Goal: Task Accomplishment & Management: Use online tool/utility

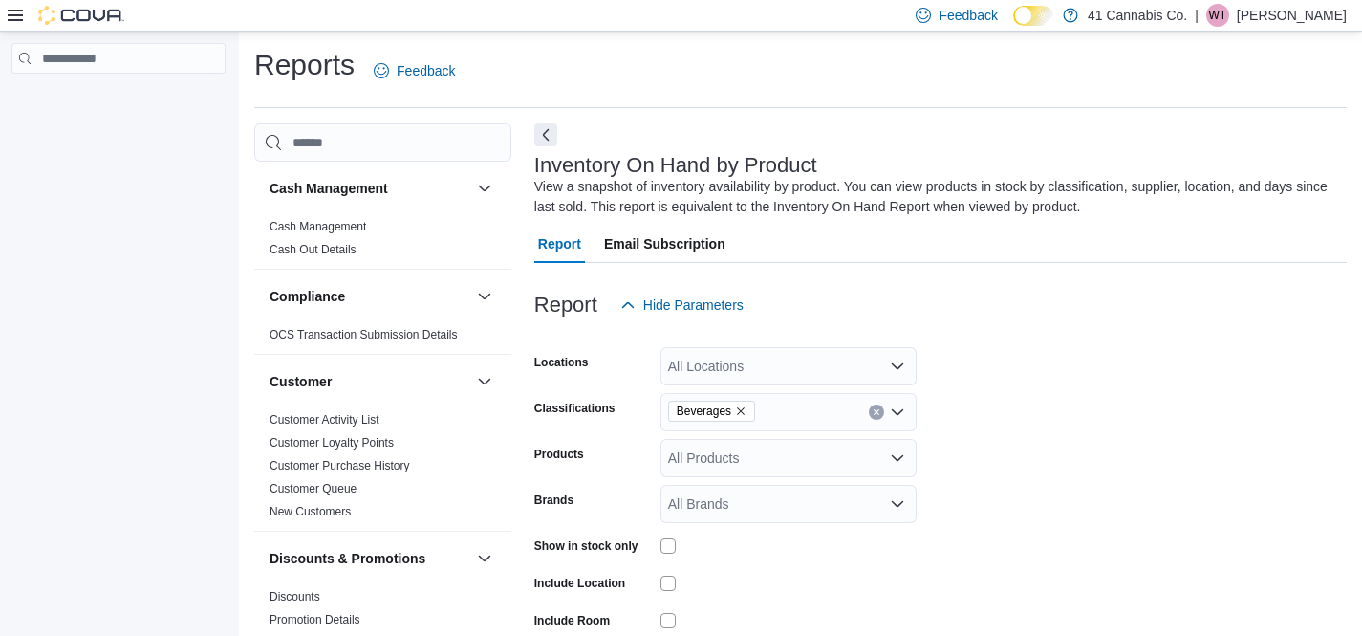
scroll to position [64, 0]
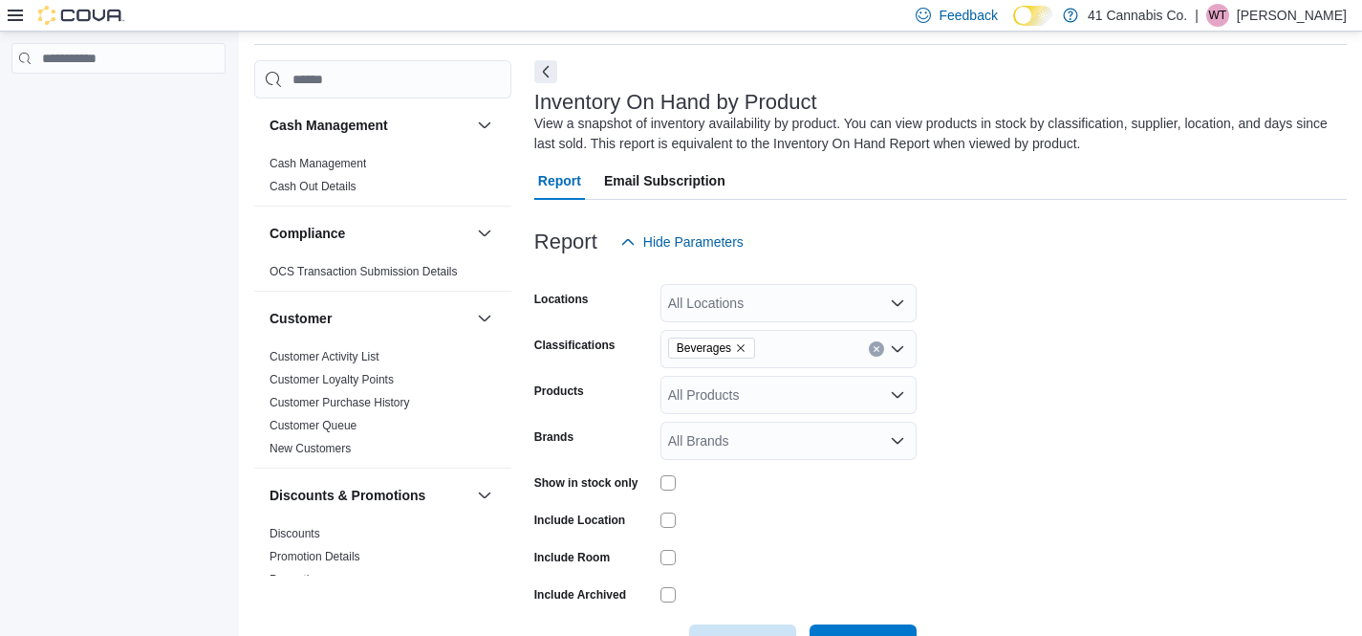
click at [745, 343] on icon "Remove Beverages from selection in this group" at bounding box center [740, 347] width 11 height 11
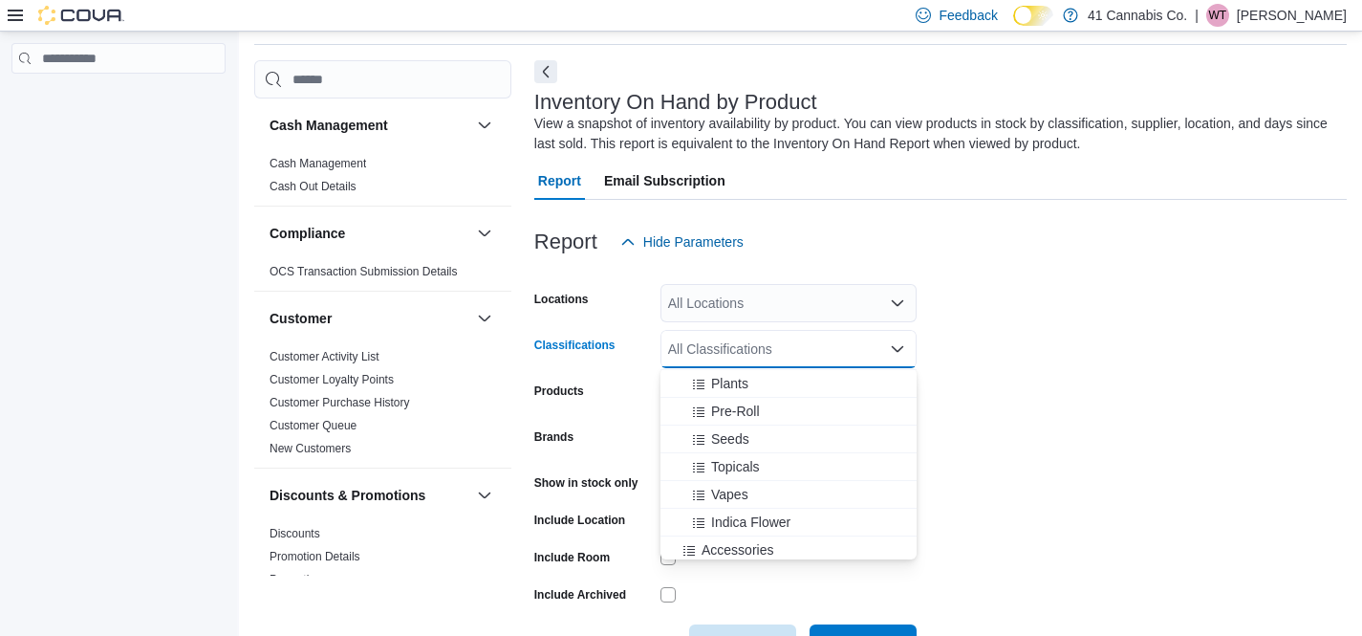
scroll to position [218, 0]
click at [713, 414] on span "Pre-Roll" at bounding box center [735, 412] width 49 height 19
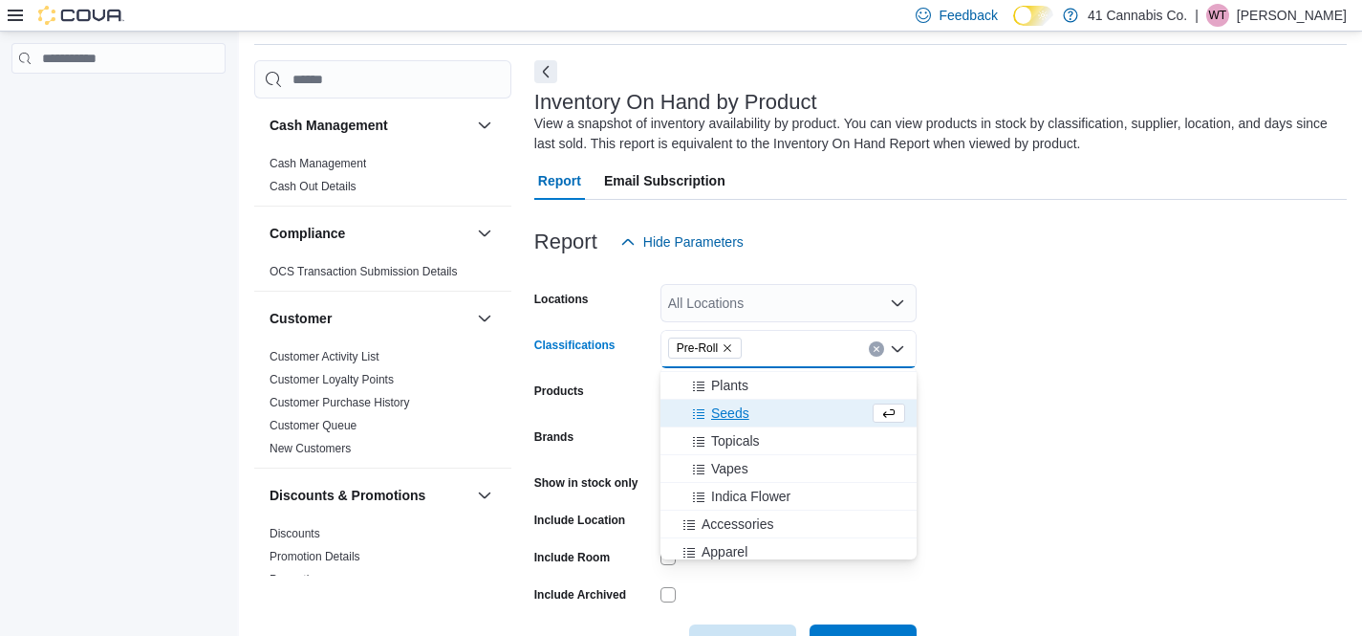
click at [1012, 488] on form "Locations All Locations Classifications Pre-Roll Combo box. Selected. Pre-Roll.…" at bounding box center [940, 462] width 813 height 402
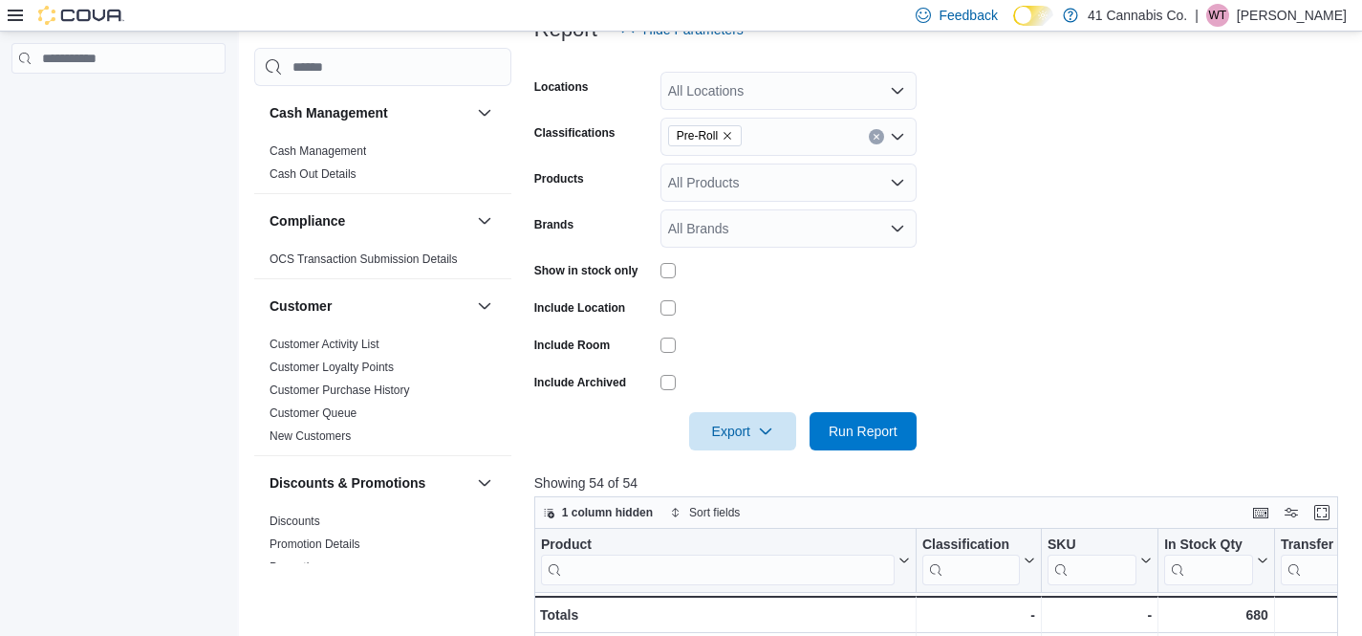
scroll to position [303, 0]
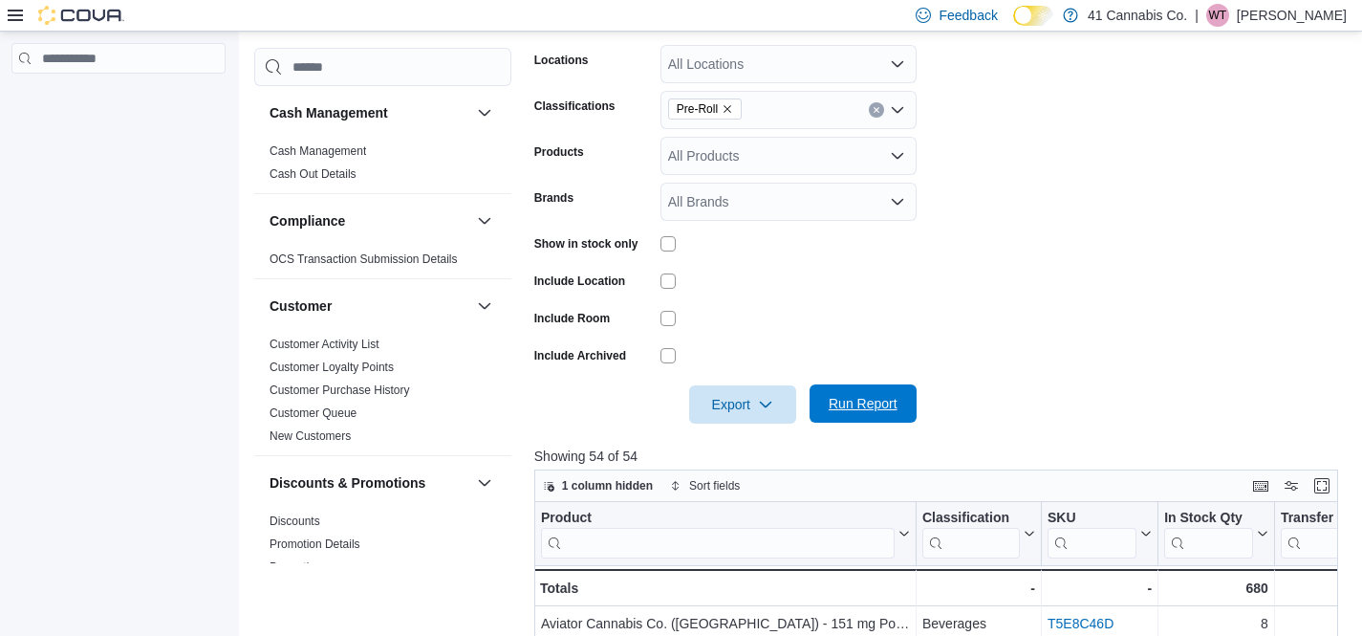
click at [878, 399] on span "Run Report" at bounding box center [863, 403] width 69 height 19
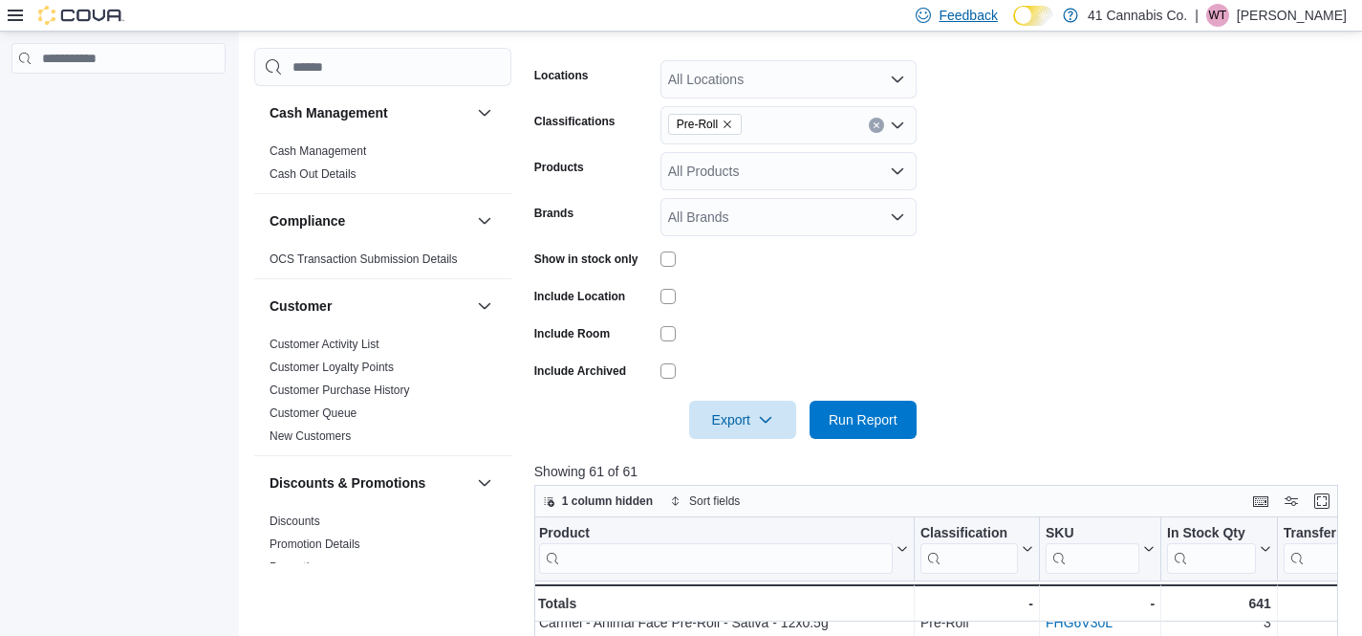
scroll to position [239, 0]
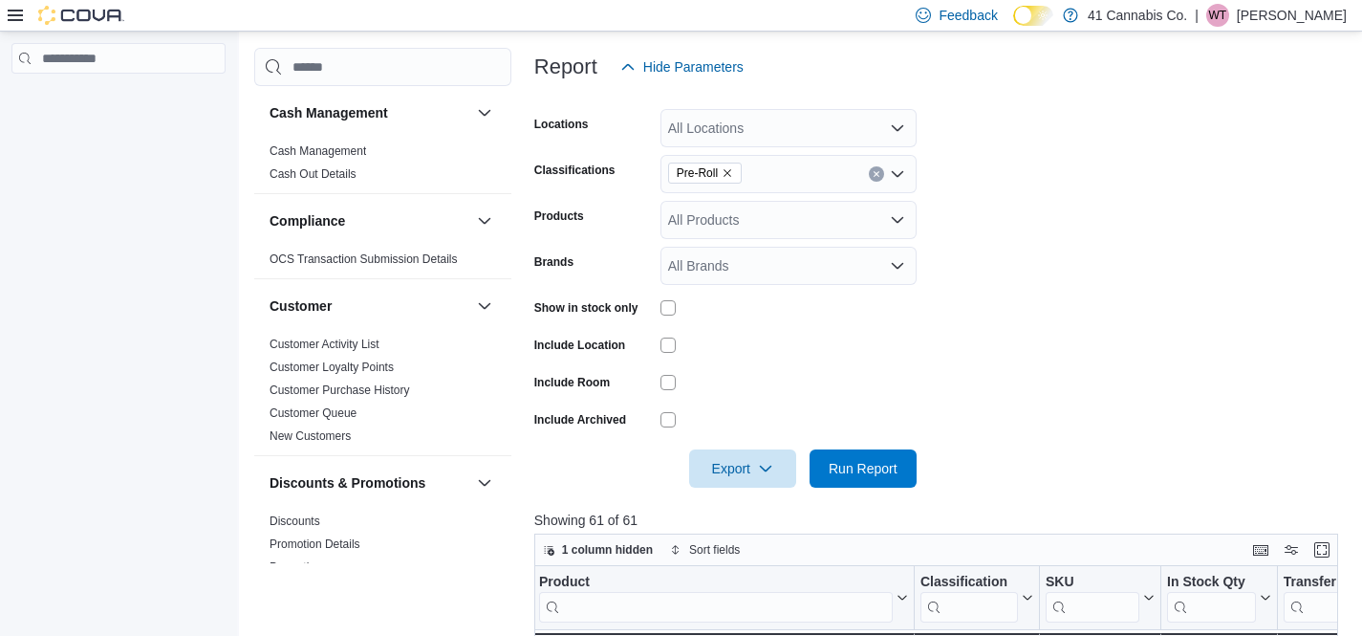
click at [808, 173] on div "Pre-Roll" at bounding box center [789, 174] width 256 height 38
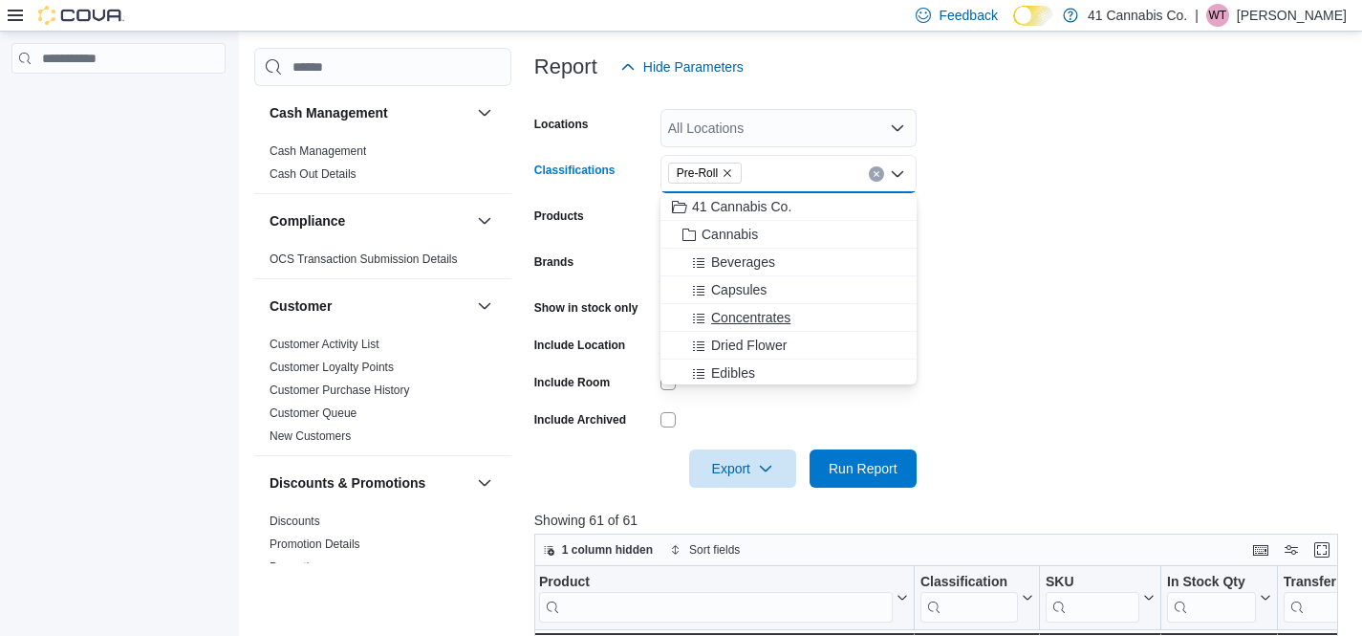
click at [739, 312] on span "Concentrates" at bounding box center [750, 317] width 79 height 19
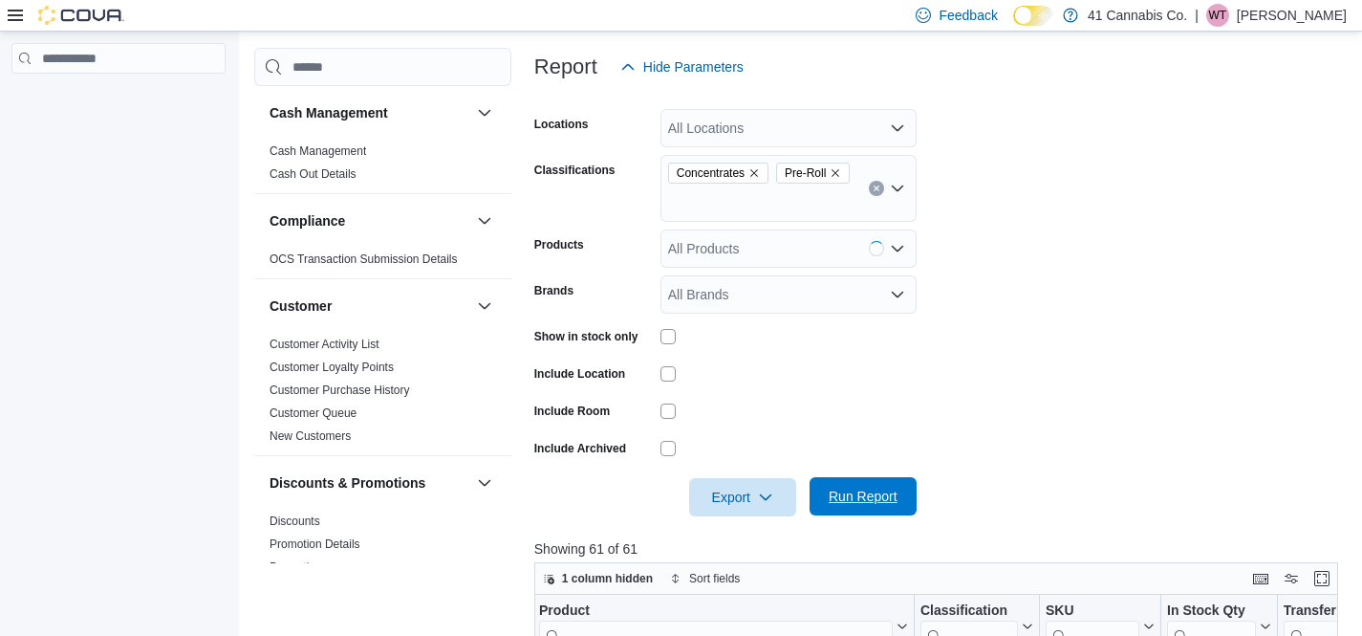
click at [838, 485] on span "Run Report" at bounding box center [863, 496] width 84 height 38
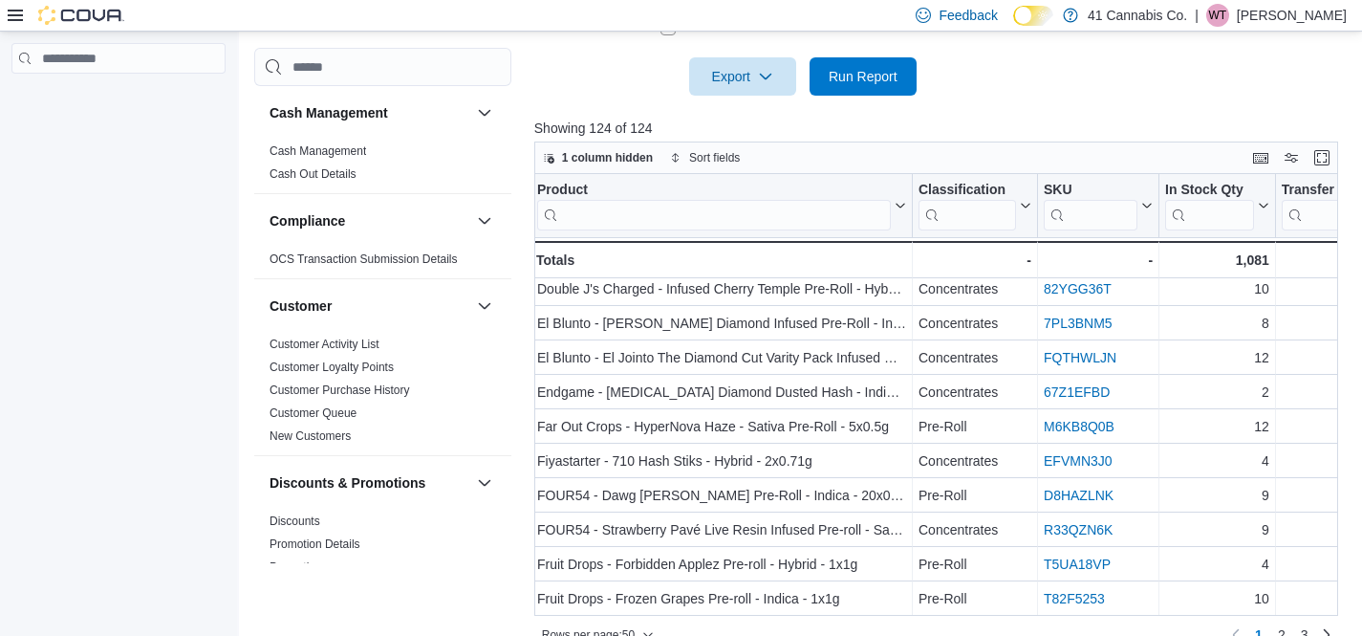
scroll to position [689, 0]
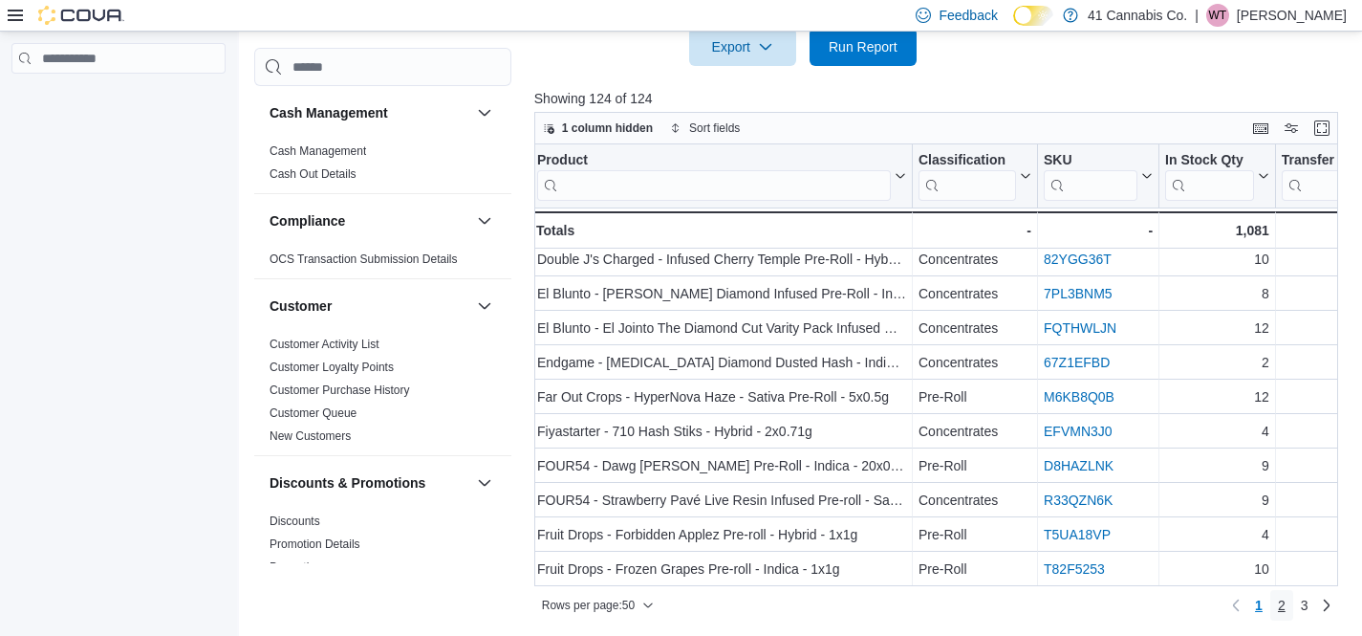
click at [1283, 604] on span "2" at bounding box center [1282, 605] width 8 height 19
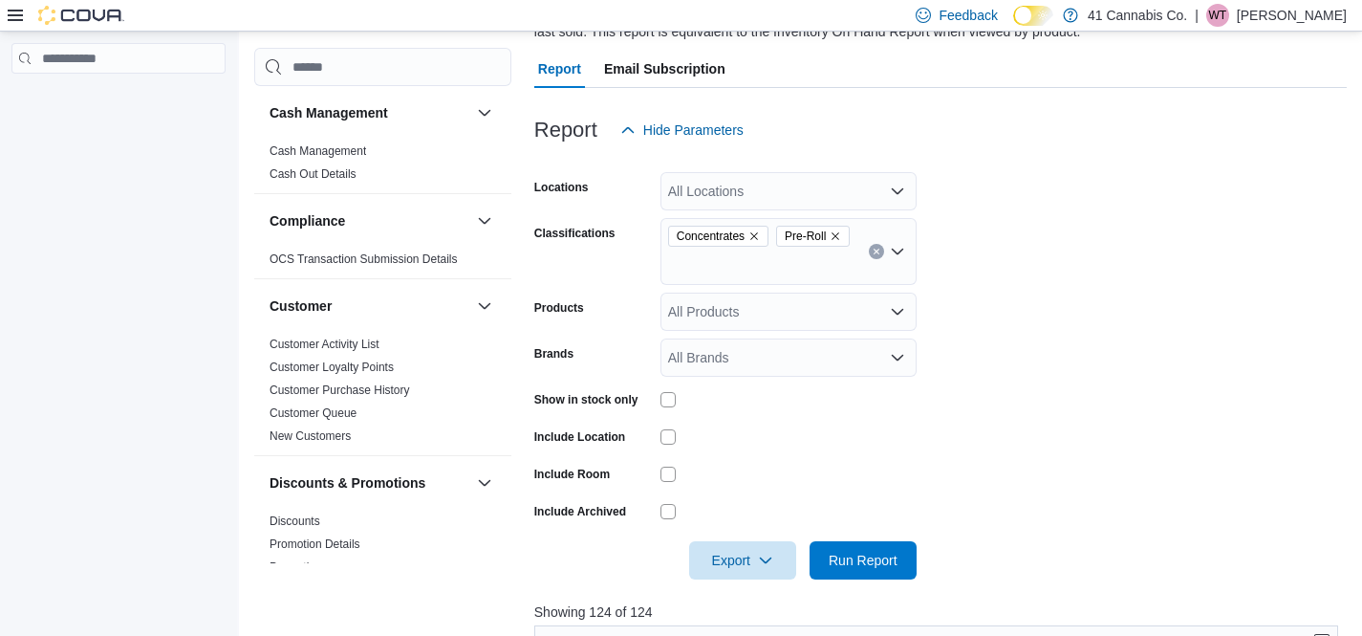
scroll to position [177, 0]
click at [760, 231] on icon "Remove Concentrates from selection in this group" at bounding box center [754, 234] width 11 height 11
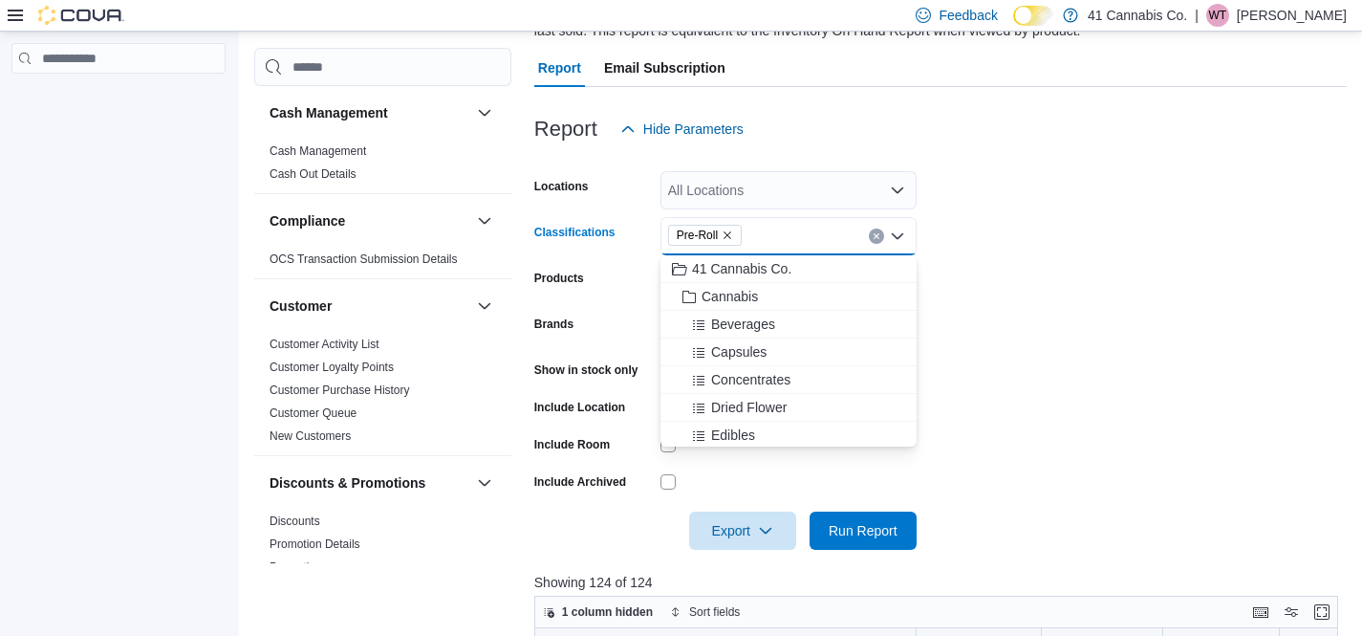
click at [730, 231] on icon "Remove Pre-Roll from selection in this group" at bounding box center [727, 234] width 11 height 11
click at [741, 318] on span "Beverages" at bounding box center [743, 324] width 64 height 19
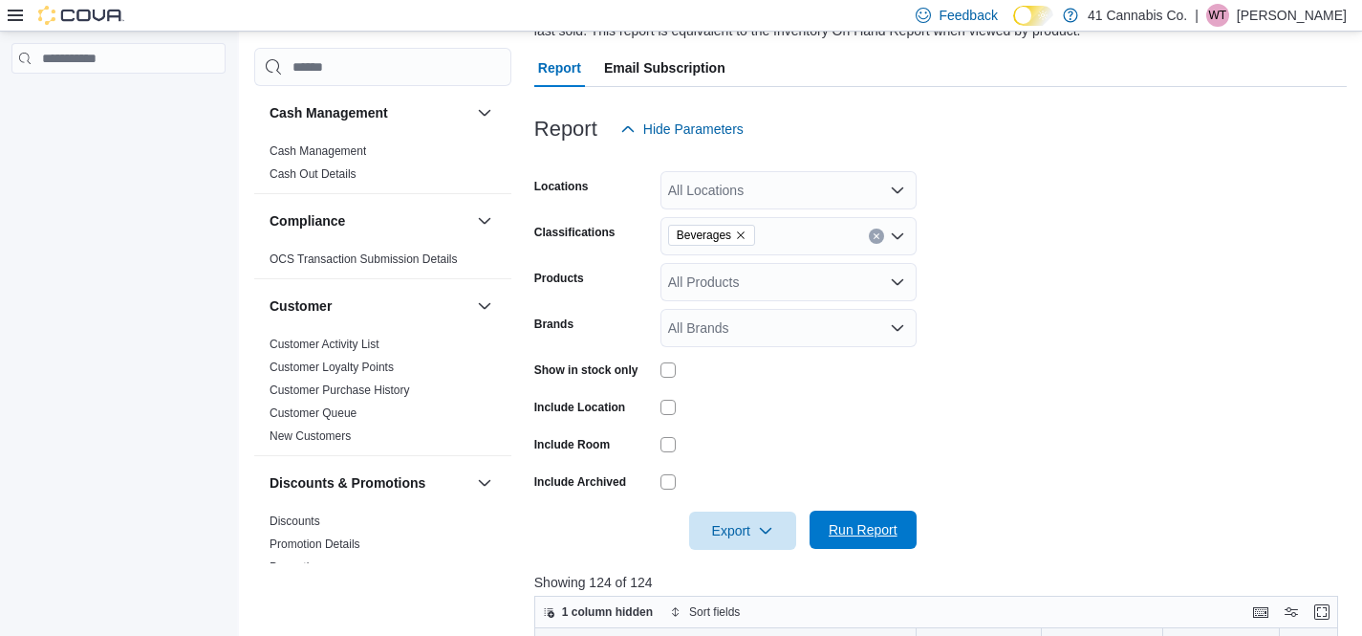
click at [845, 527] on span "Run Report" at bounding box center [863, 529] width 69 height 19
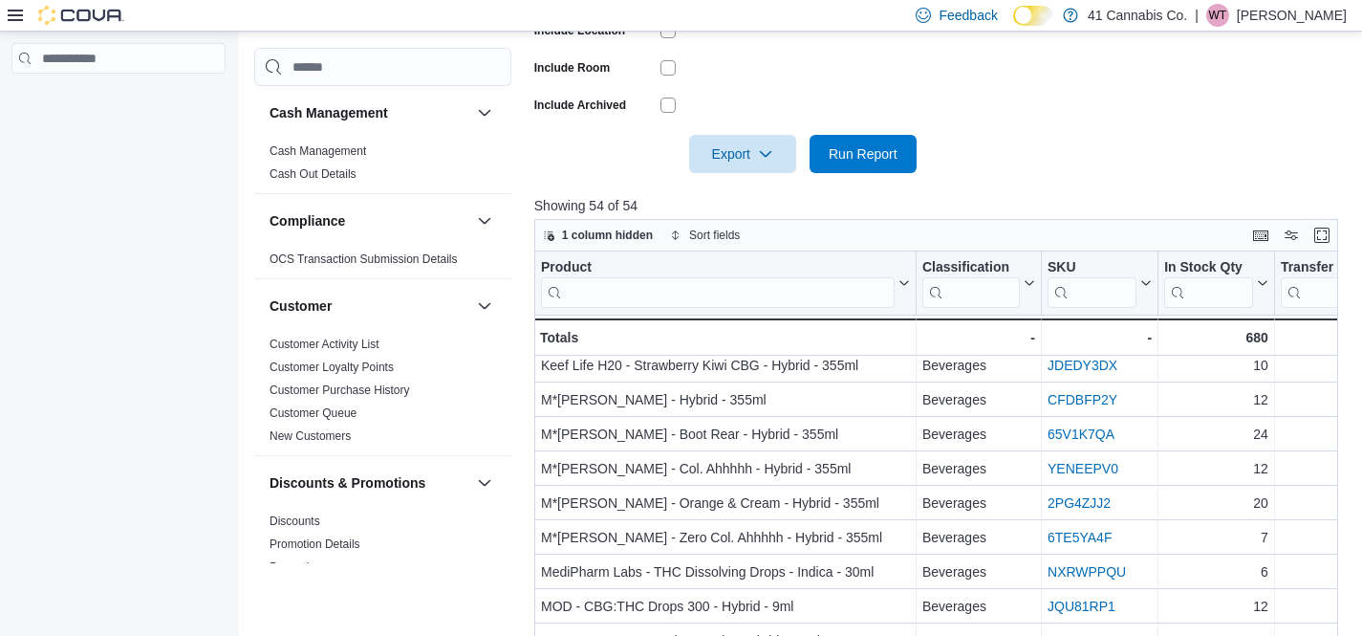
scroll to position [629, 0]
